Goal: Information Seeking & Learning: Learn about a topic

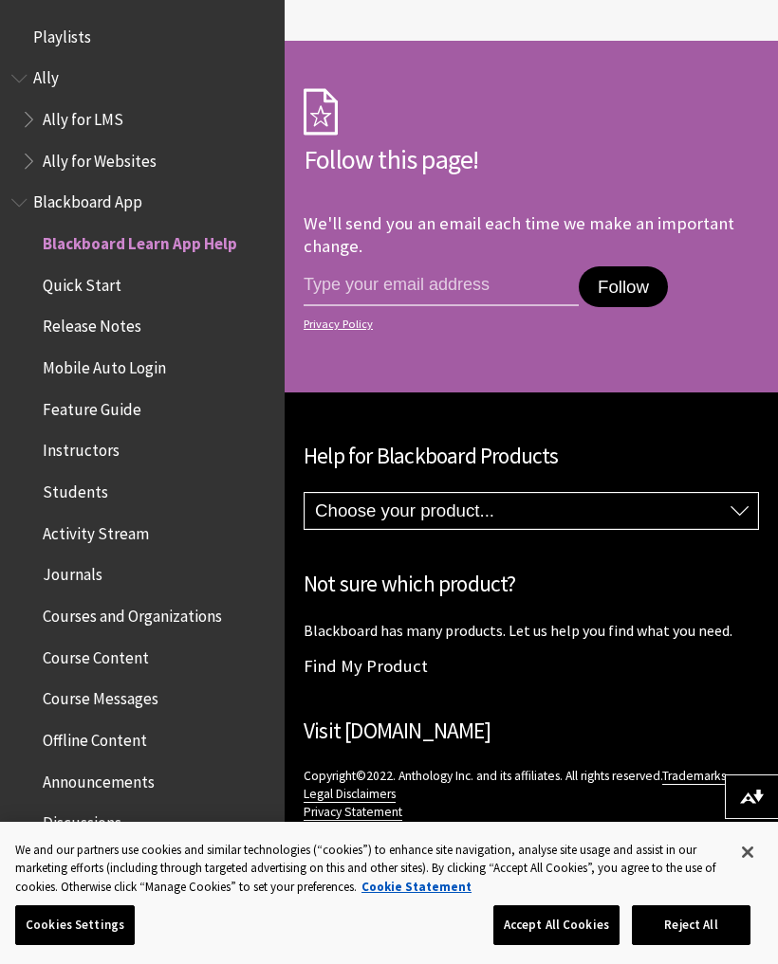
scroll to position [196, 0]
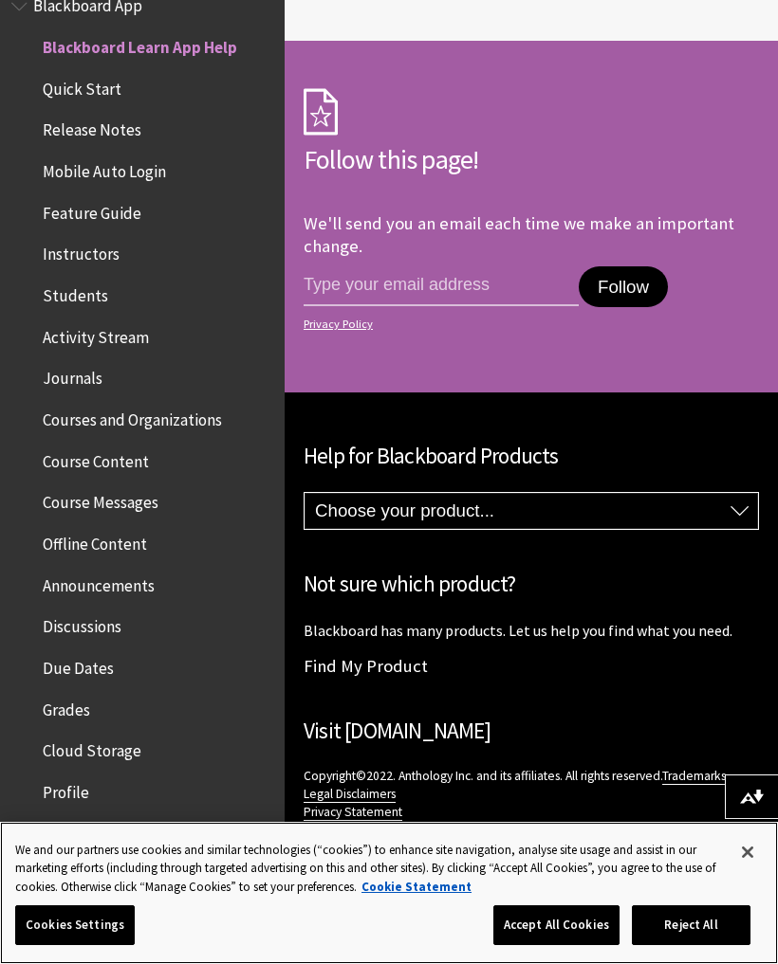
click at [553, 923] on button "Accept All Cookies" at bounding box center [556, 926] width 126 height 40
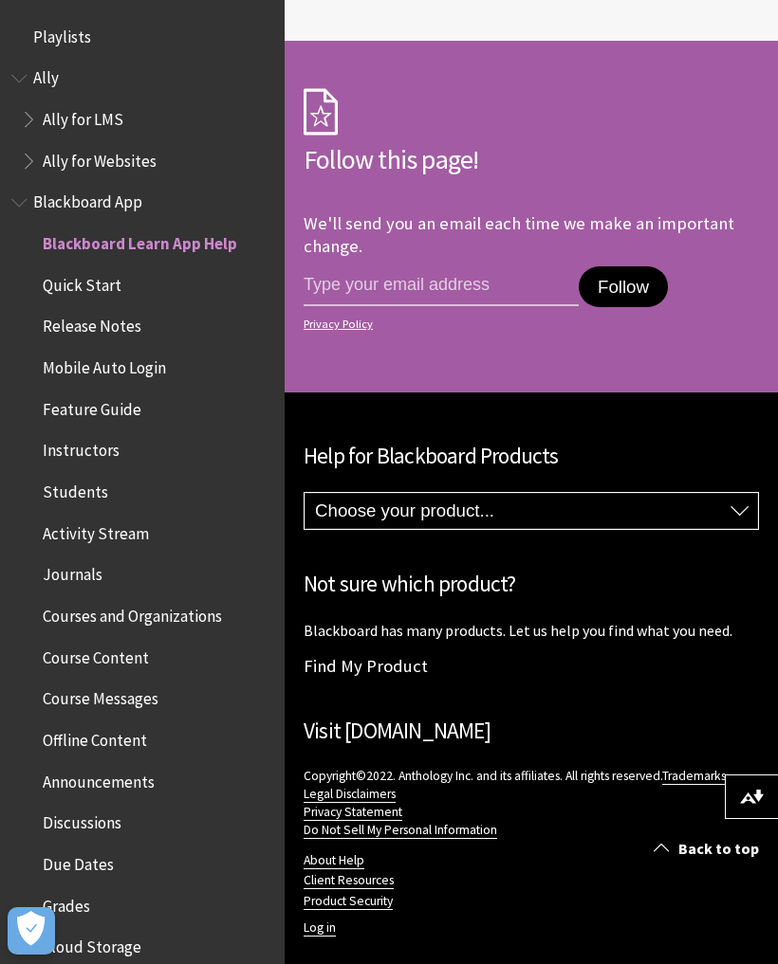
scroll to position [0, 0]
click at [75, 212] on span "Blackboard App" at bounding box center [142, 203] width 262 height 32
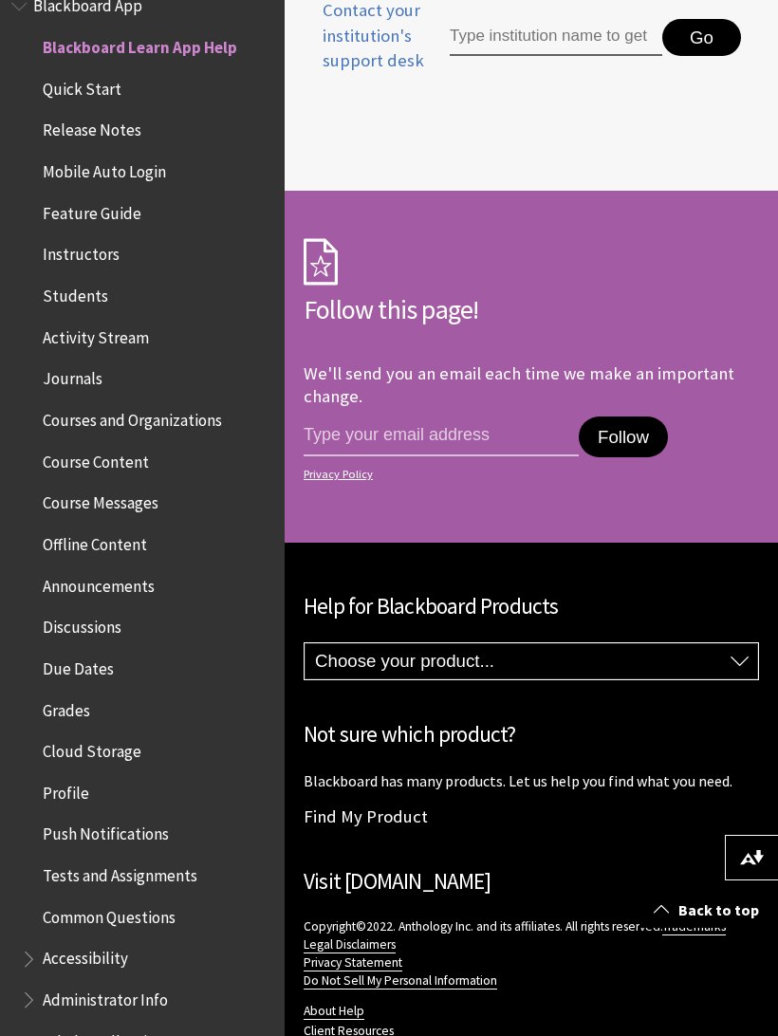
scroll to position [1770, 0]
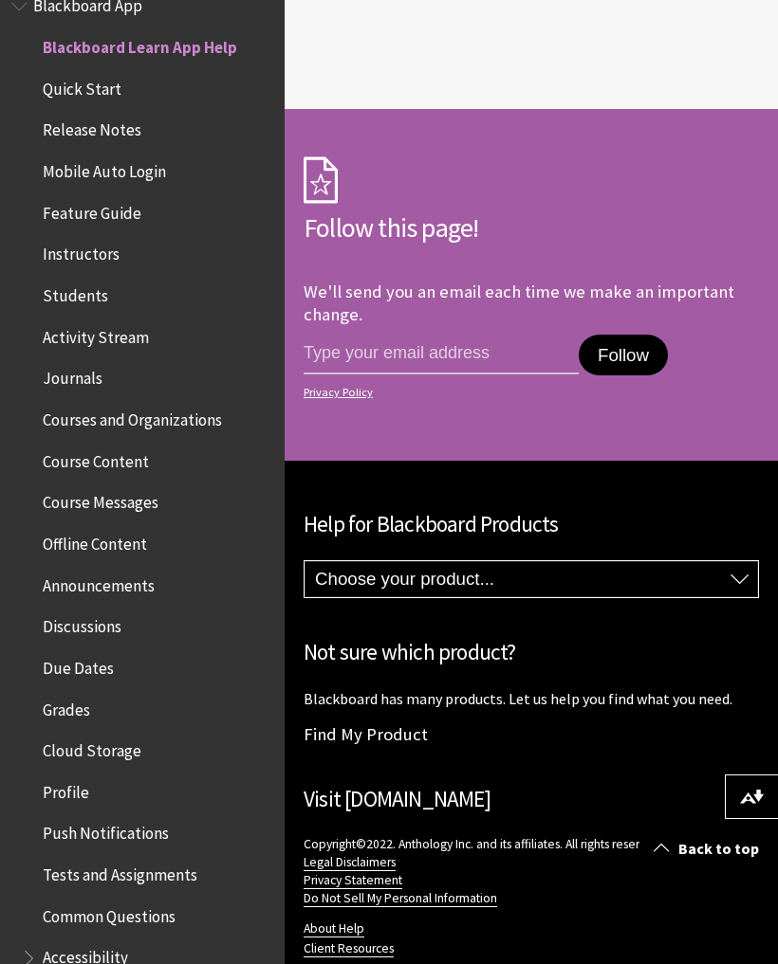
scroll to position [1771, 0]
